Goal: Information Seeking & Learning: Learn about a topic

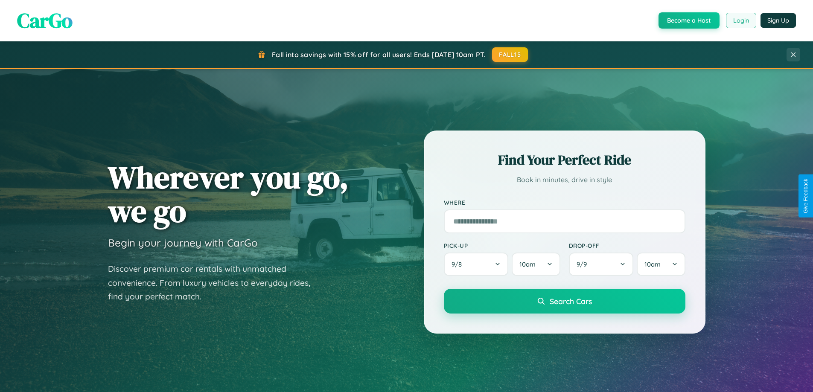
click at [741, 20] on button "Login" at bounding box center [741, 20] width 30 height 15
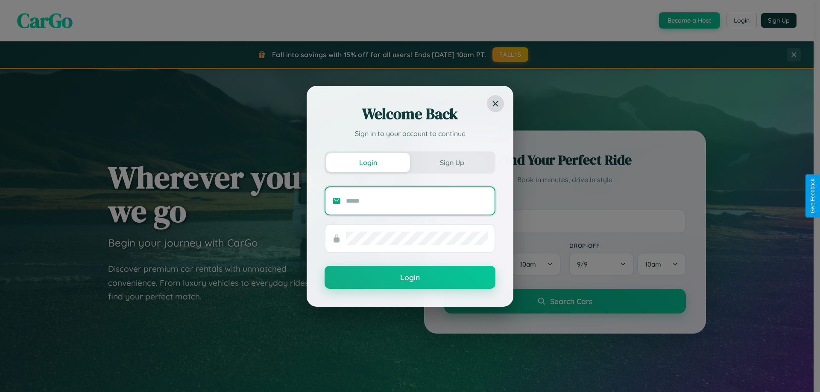
click at [417, 201] on input "text" at bounding box center [417, 201] width 142 height 14
type input "**********"
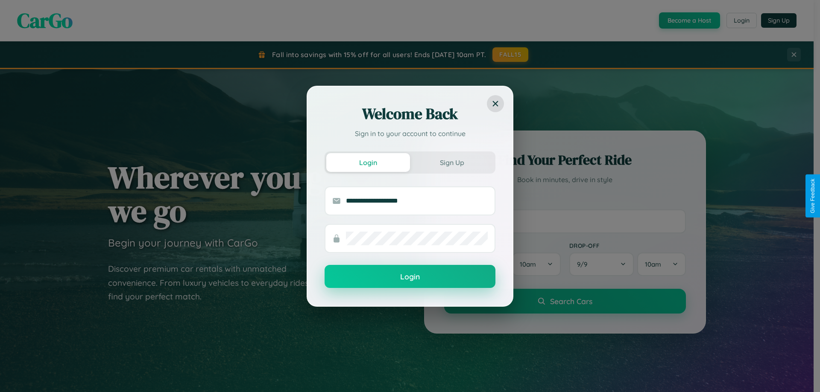
click at [410, 277] on button "Login" at bounding box center [409, 276] width 171 height 23
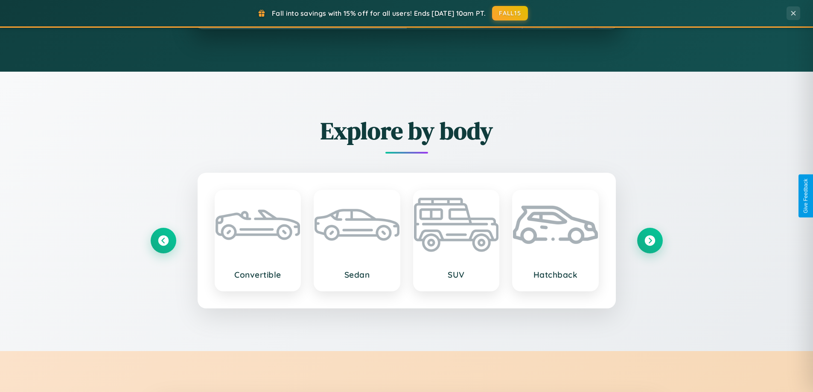
scroll to position [1642, 0]
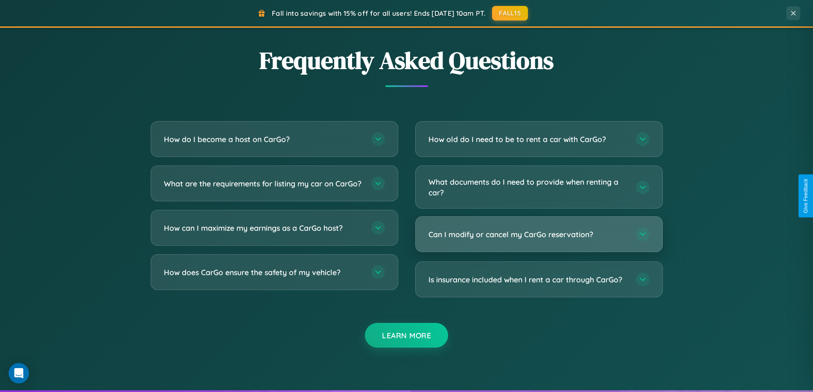
click at [539, 234] on h3 "Can I modify or cancel my CarGo reservation?" at bounding box center [528, 234] width 199 height 11
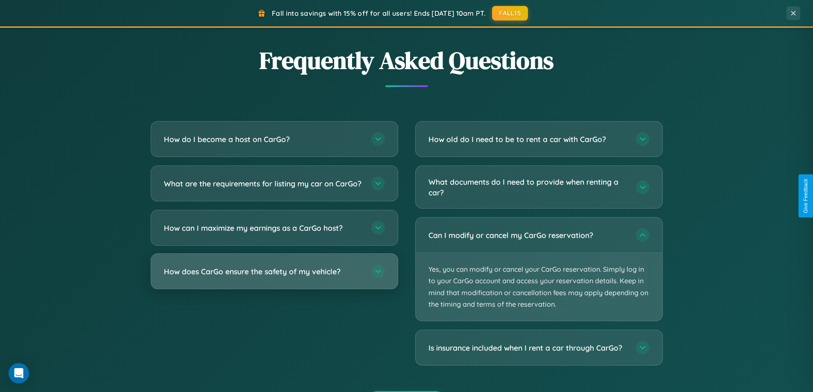
click at [274, 277] on h3 "How does CarGo ensure the safety of my vehicle?" at bounding box center [263, 271] width 199 height 11
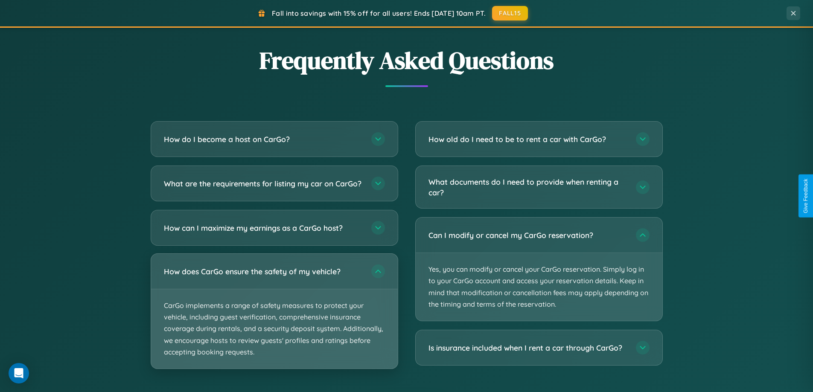
click at [274, 318] on p "CarGo implements a range of safety measures to protect your vehicle, including …" at bounding box center [274, 328] width 247 height 79
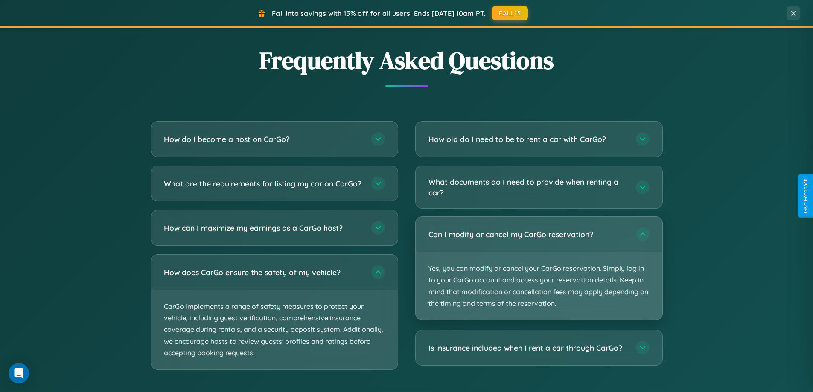
click at [539, 269] on p "Yes, you can modify or cancel your CarGo reservation. Simply log in to your Car…" at bounding box center [539, 286] width 247 height 68
click at [539, 268] on p "Yes, you can modify or cancel your CarGo reservation. Simply log in to your Car…" at bounding box center [539, 286] width 247 height 68
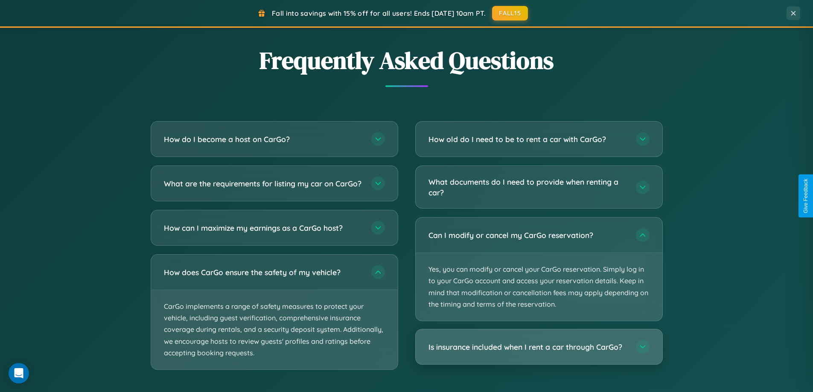
click at [539, 348] on h3 "Is insurance included when I rent a car through CarGo?" at bounding box center [528, 347] width 199 height 11
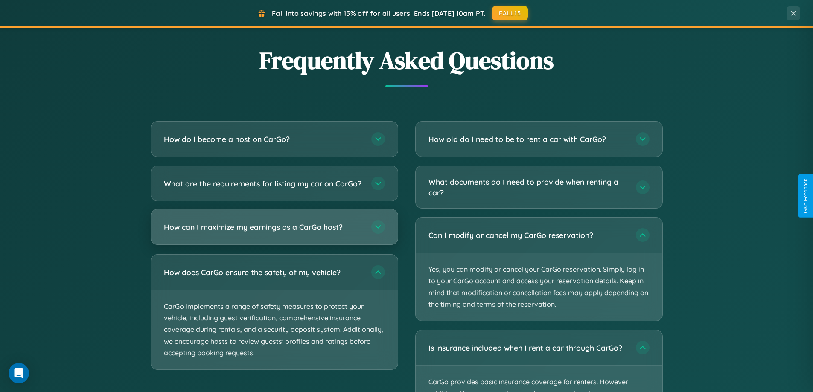
click at [274, 233] on h3 "How can I maximize my earnings as a CarGo host?" at bounding box center [263, 227] width 199 height 11
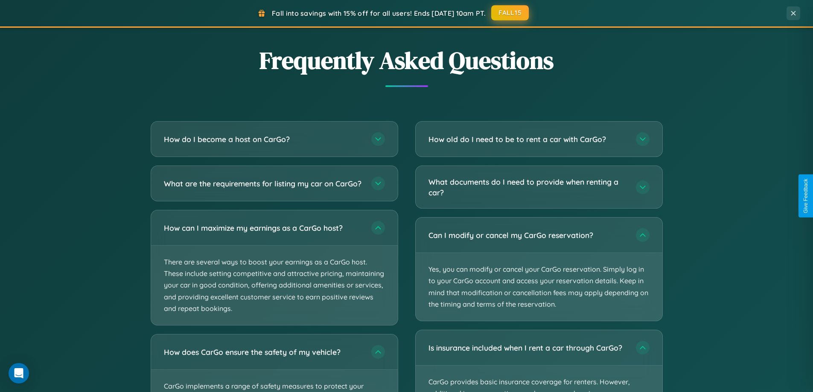
click at [510, 13] on button "FALL15" at bounding box center [510, 12] width 38 height 15
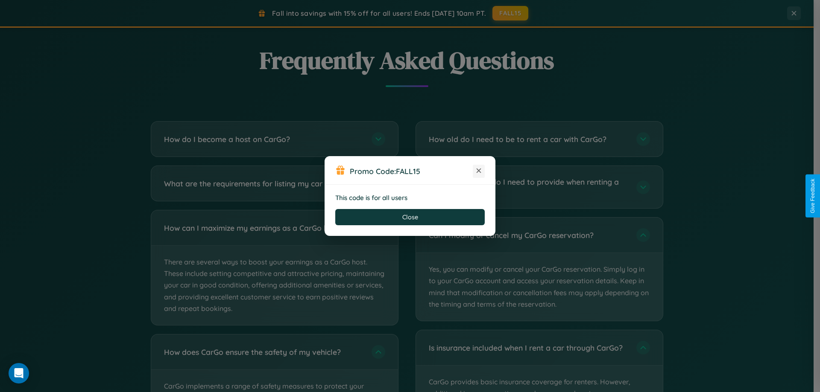
click at [478, 171] on icon at bounding box center [478, 170] width 9 height 9
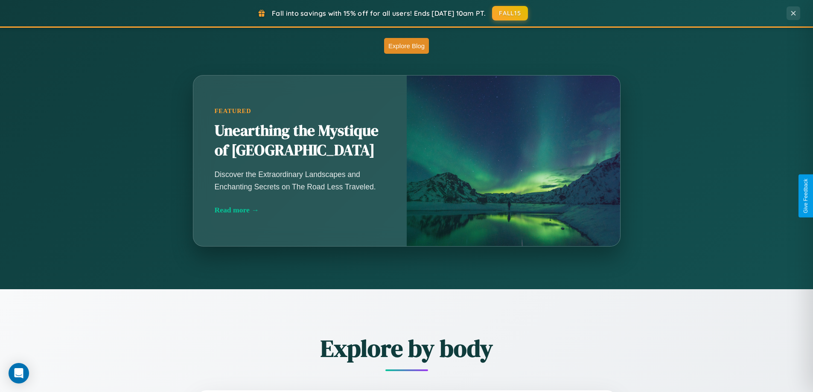
scroll to position [587, 0]
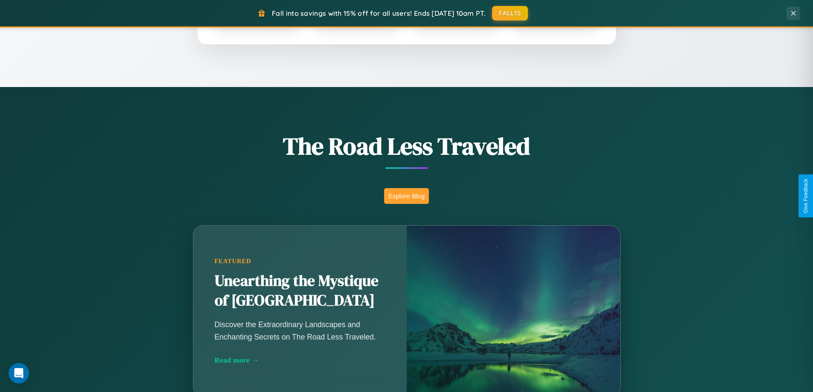
click at [406, 196] on button "Explore Blog" at bounding box center [406, 196] width 45 height 16
